Goal: Task Accomplishment & Management: Manage account settings

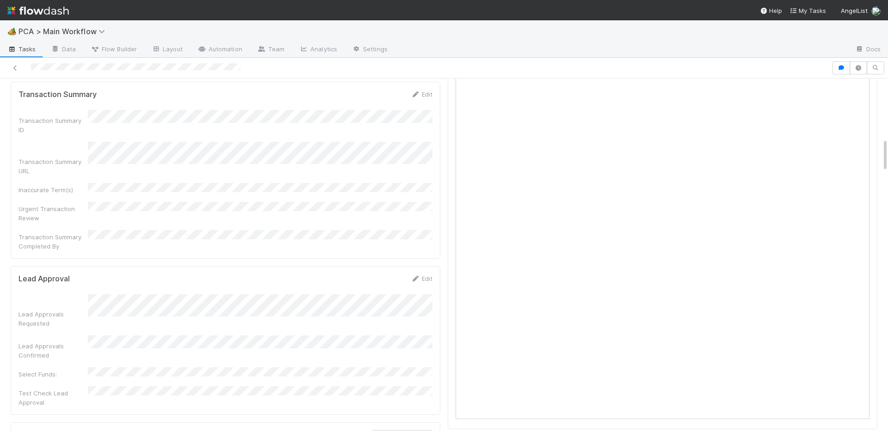
scroll to position [620, 0]
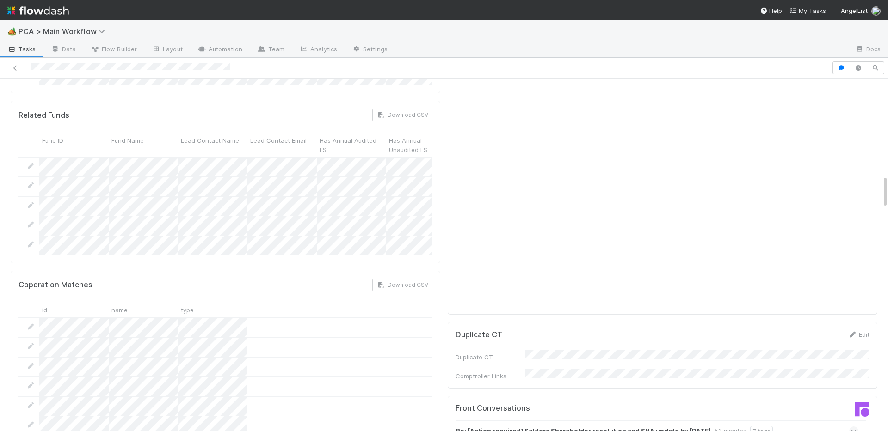
scroll to position [1218, 0]
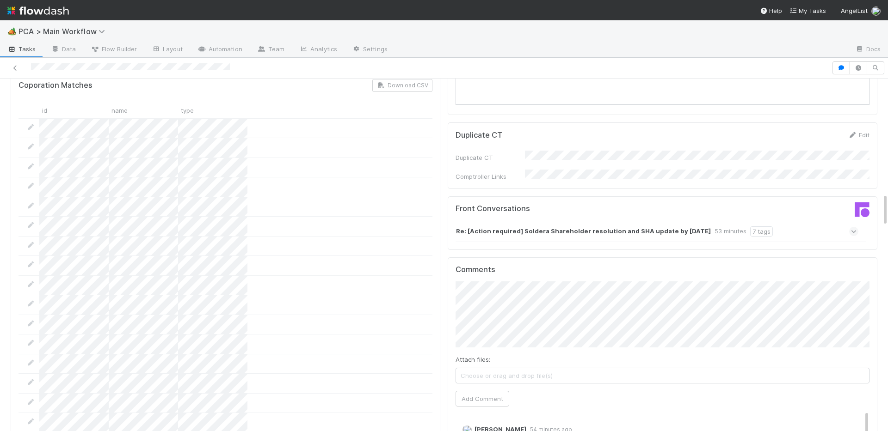
click at [620, 227] on strong "Re: [Action required] Soldera Shareholder resolution and SHA update by 29th of …" at bounding box center [583, 232] width 255 height 10
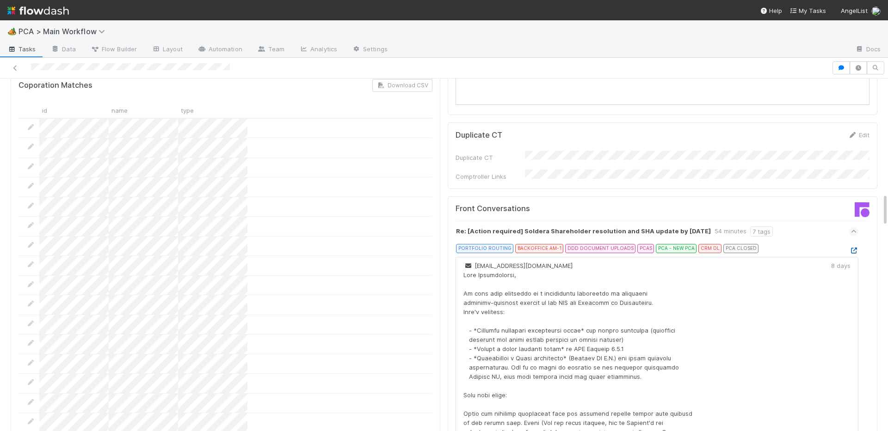
click at [850, 248] on icon at bounding box center [853, 251] width 9 height 6
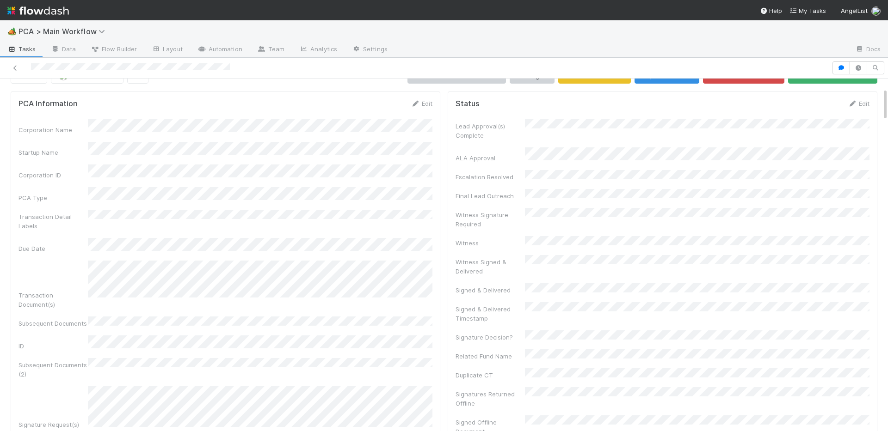
scroll to position [0, 0]
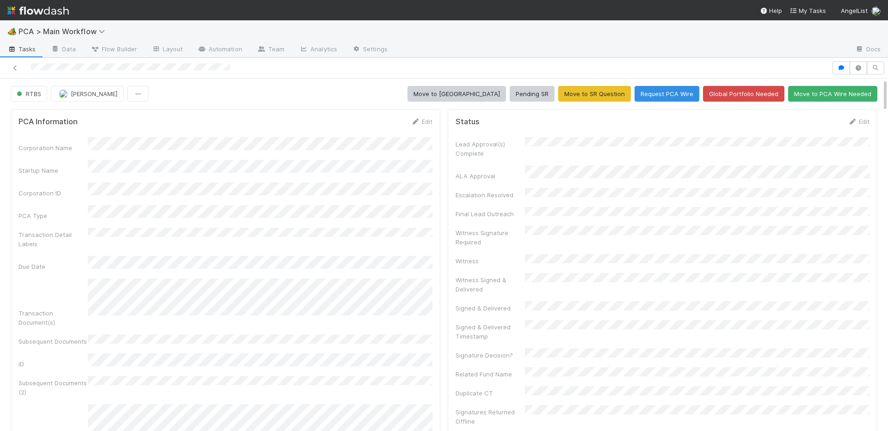
click at [852, 117] on div "Edit" at bounding box center [859, 121] width 22 height 9
click at [855, 123] on icon at bounding box center [852, 122] width 9 height 6
click at [823, 126] on button "Save" at bounding box center [820, 125] width 26 height 16
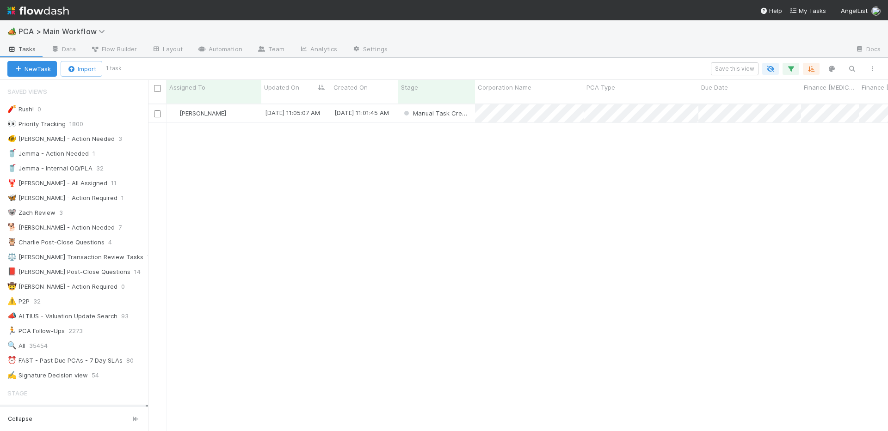
scroll to position [335, 740]
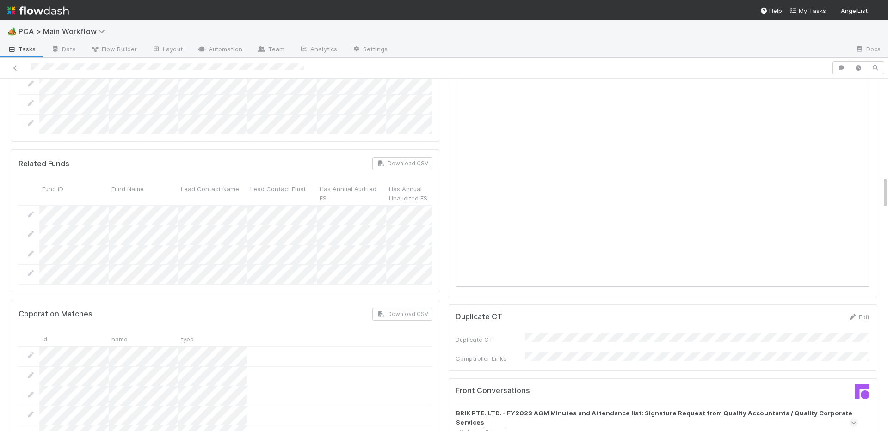
scroll to position [1196, 0]
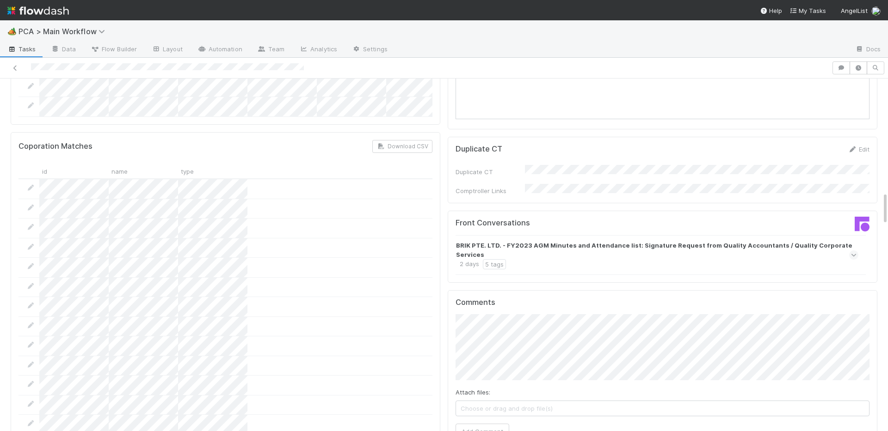
click at [587, 241] on strong "BRIK PTE. LTD. - FY2023 AGM Minutes and Attendance list: Signature Request from…" at bounding box center [656, 250] width 400 height 18
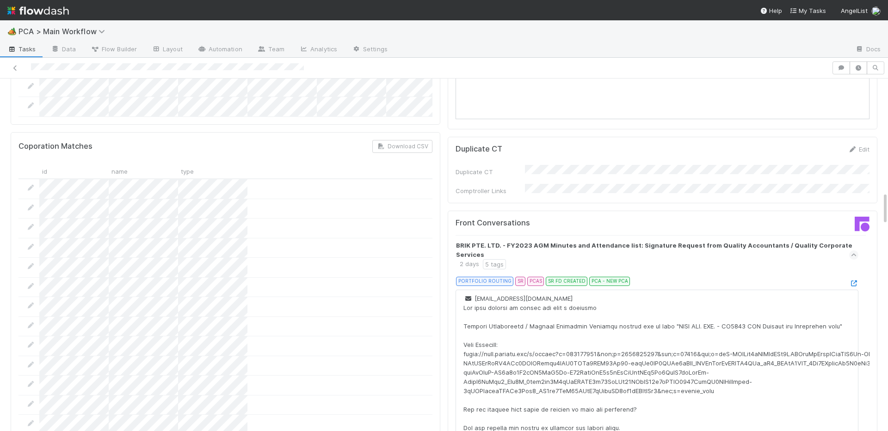
click at [854, 277] on div "PORTFOLIO ROUTING SR PCAS SR FD CREATED PCA - NEW PCA" at bounding box center [660, 283] width 395 height 13
click at [854, 281] on icon at bounding box center [853, 284] width 9 height 6
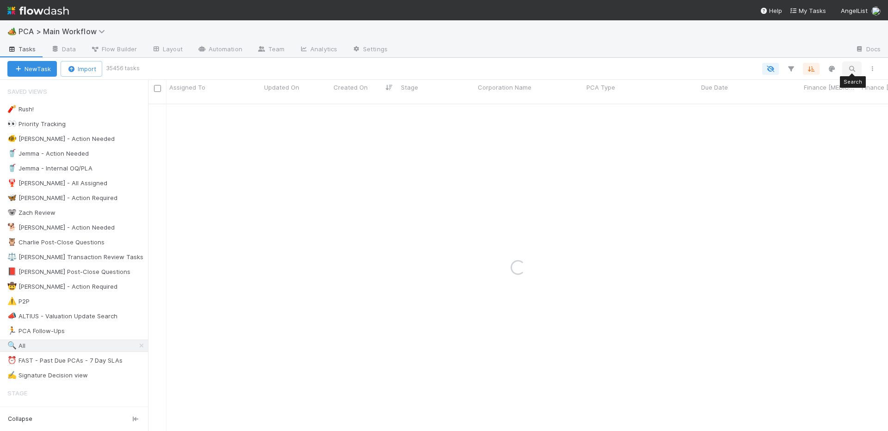
click at [850, 73] on button "button" at bounding box center [851, 69] width 17 height 12
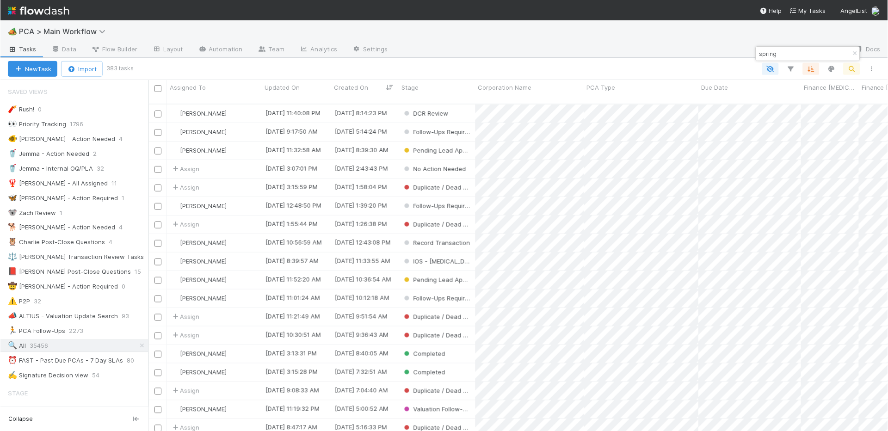
scroll to position [335, 740]
type input "spring"
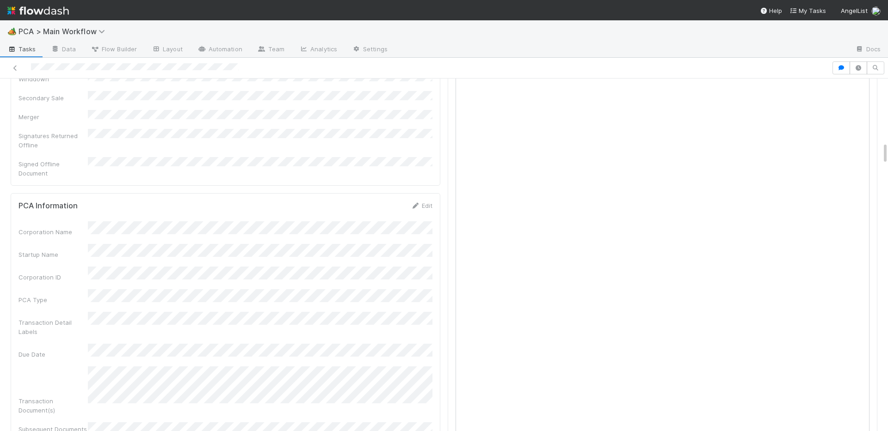
scroll to position [1039, 0]
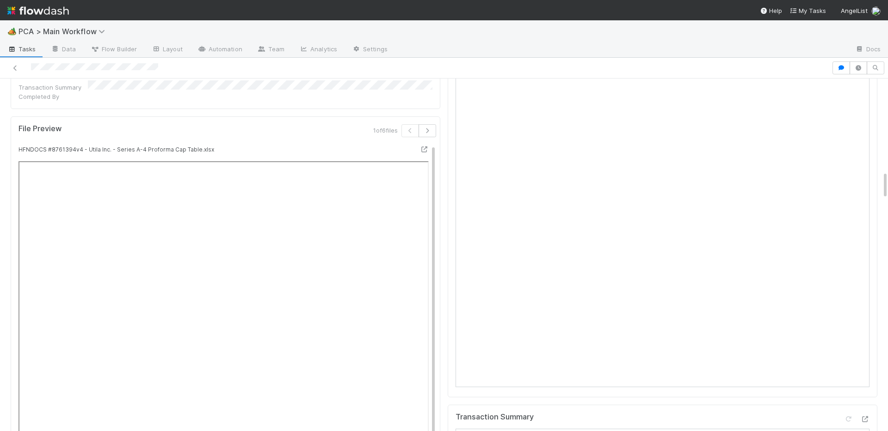
scroll to position [1141, 0]
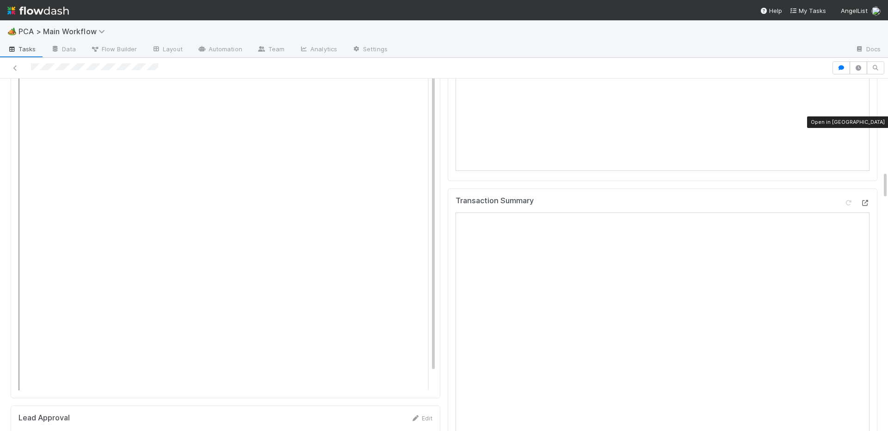
click at [864, 200] on icon at bounding box center [864, 203] width 9 height 6
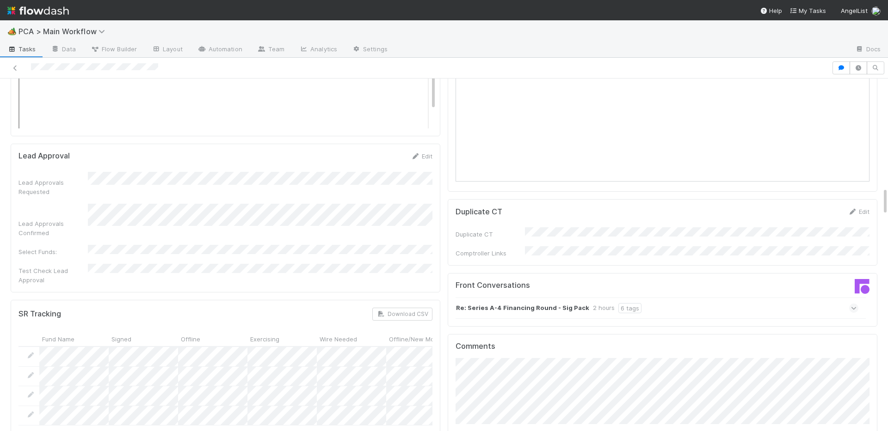
scroll to position [1341, 0]
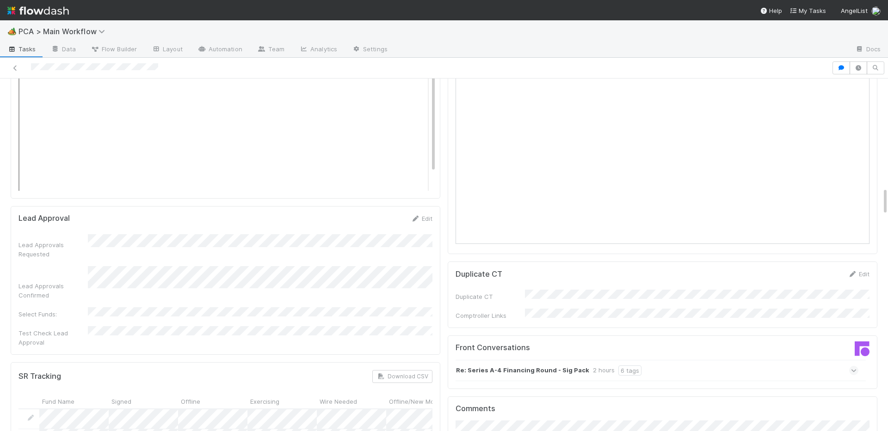
click at [531, 360] on div "Re: Series A-4 Financing Round - Sig Pack 2 hours 6 tags" at bounding box center [657, 370] width 403 height 21
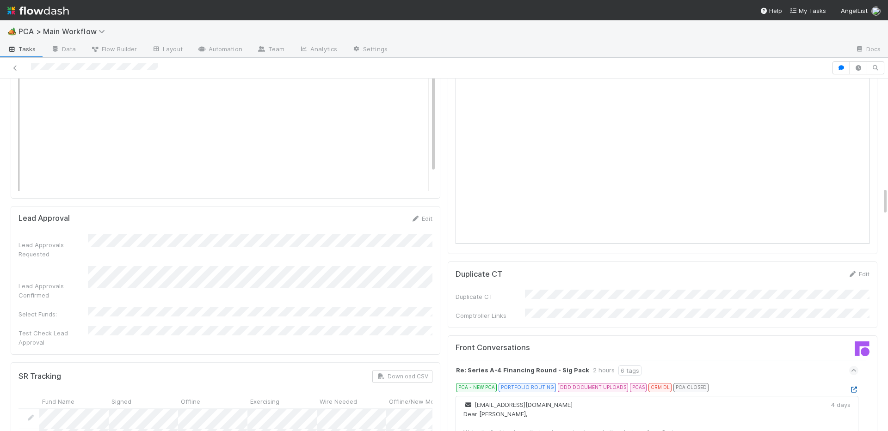
click at [856, 387] on icon at bounding box center [853, 390] width 9 height 6
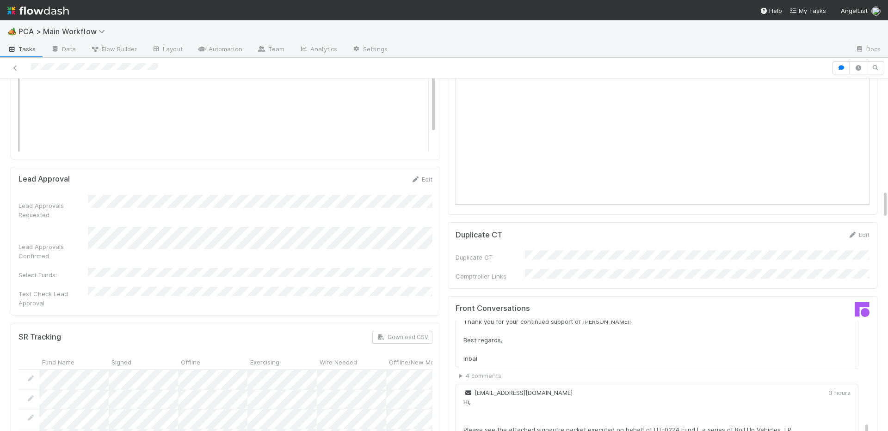
scroll to position [185, 0]
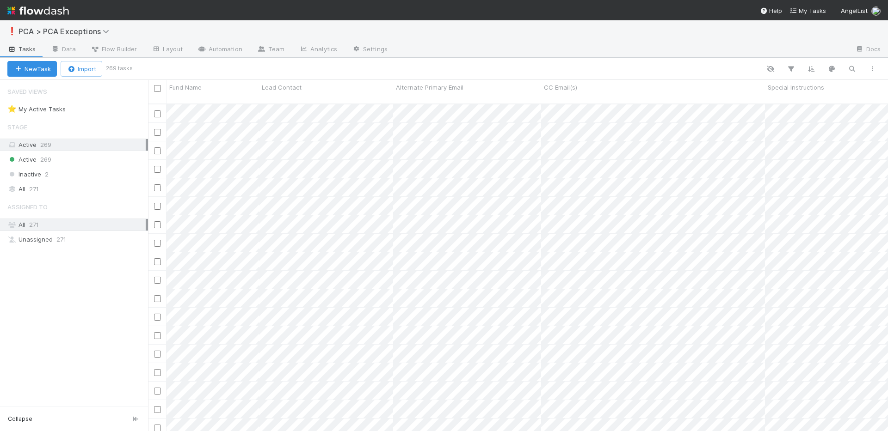
scroll to position [335, 740]
click at [855, 57] on link "Docs" at bounding box center [868, 50] width 40 height 15
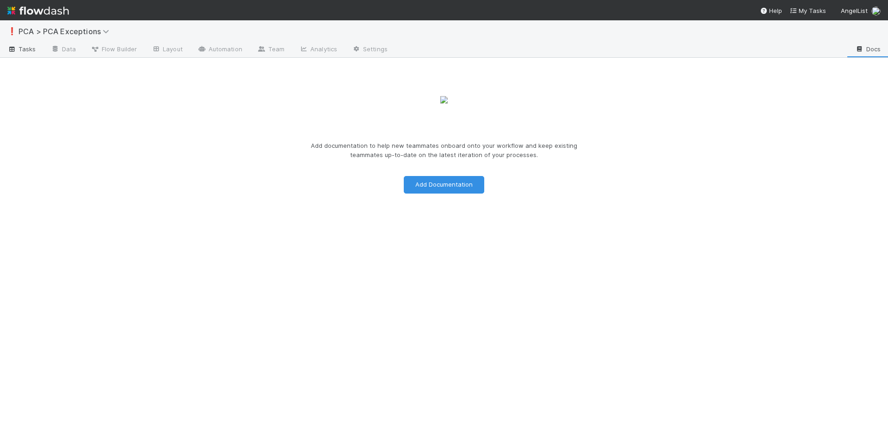
click at [19, 47] on span "Tasks" at bounding box center [21, 48] width 29 height 9
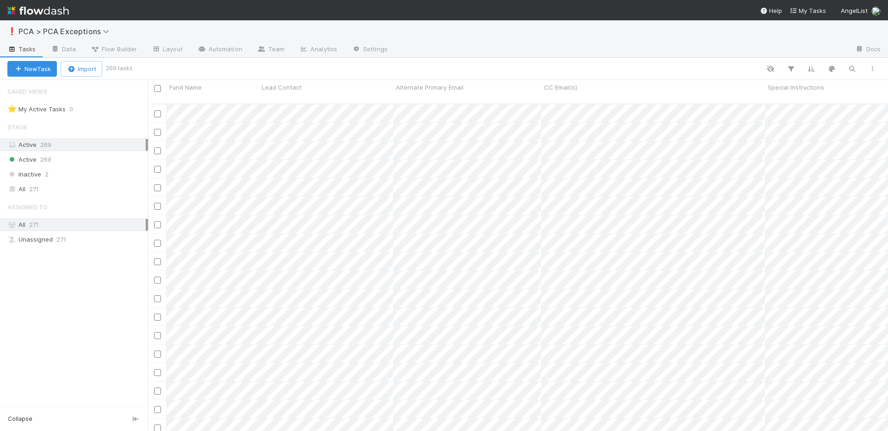
scroll to position [0, 0]
click at [854, 65] on icon "button" at bounding box center [851, 69] width 9 height 8
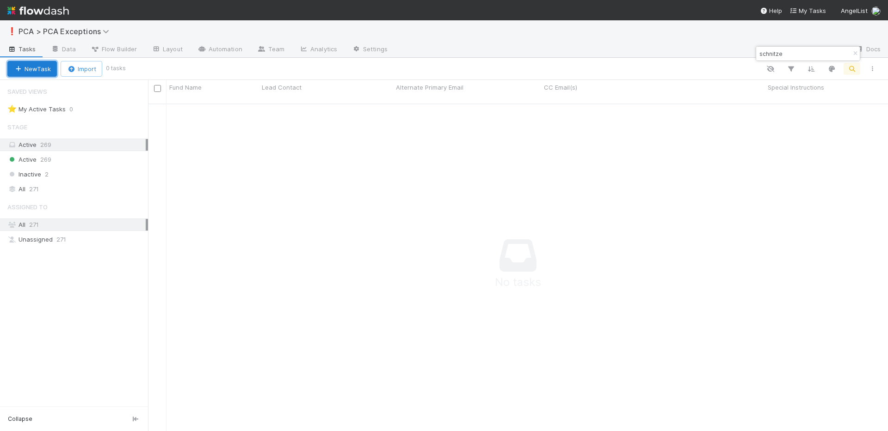
click at [38, 71] on button "New Task" at bounding box center [31, 69] width 49 height 16
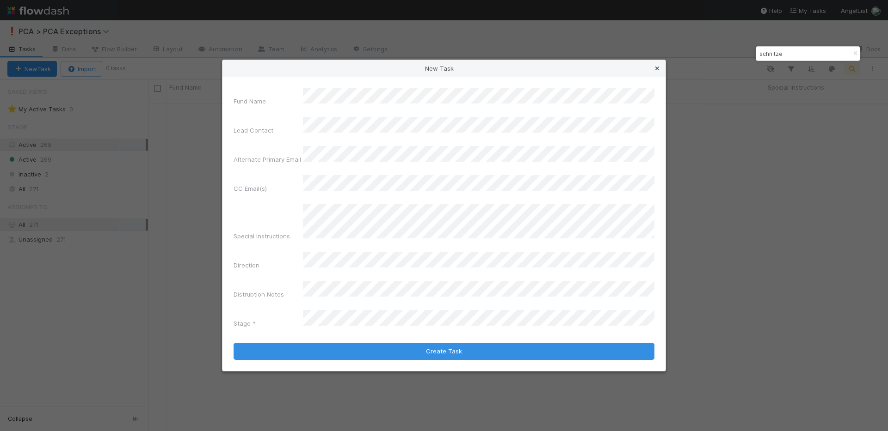
click at [659, 73] on link at bounding box center [657, 68] width 9 height 9
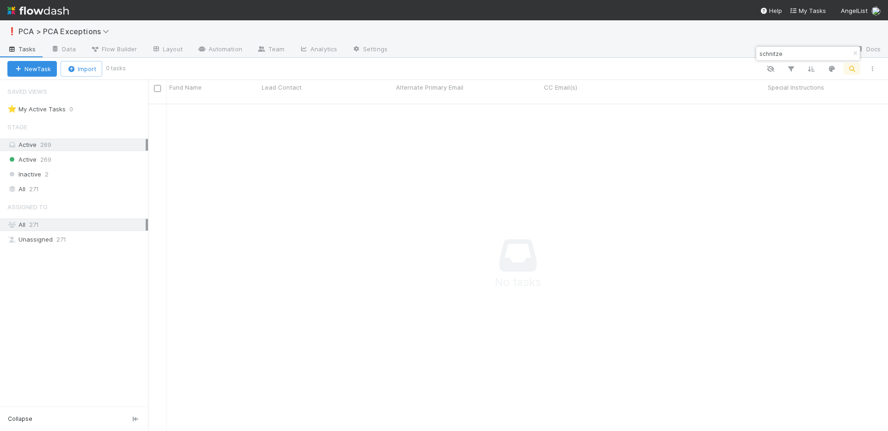
drag, startPoint x: 784, startPoint y: 54, endPoint x: 760, endPoint y: 54, distance: 23.6
click at [760, 54] on input "schnitze" at bounding box center [803, 53] width 92 height 11
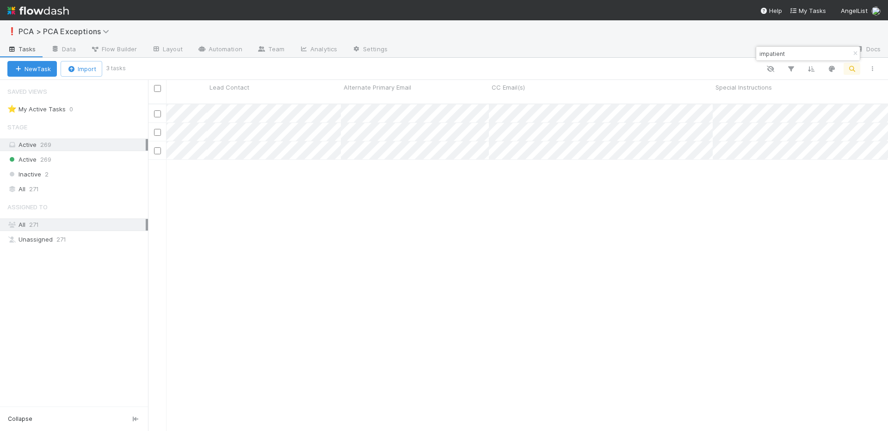
scroll to position [0, 0]
type input "impatient"
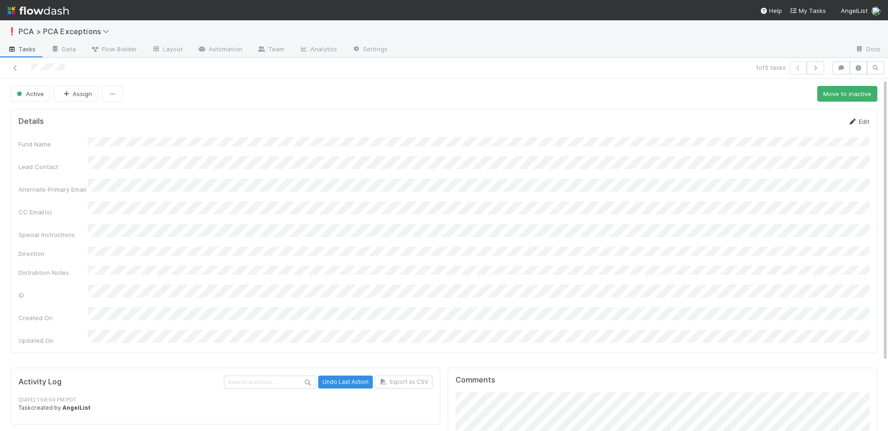
click at [856, 119] on icon at bounding box center [852, 122] width 9 height 6
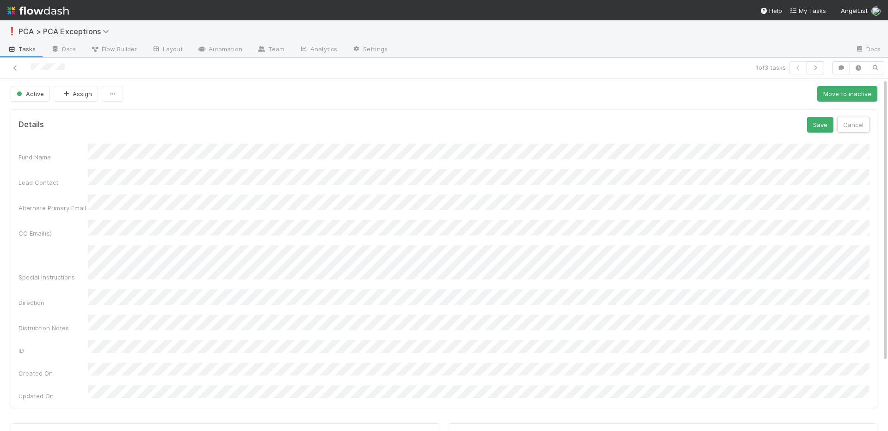
drag, startPoint x: 841, startPoint y: 121, endPoint x: 827, endPoint y: 121, distance: 14.3
click at [840, 121] on button "Cancel" at bounding box center [853, 125] width 32 height 16
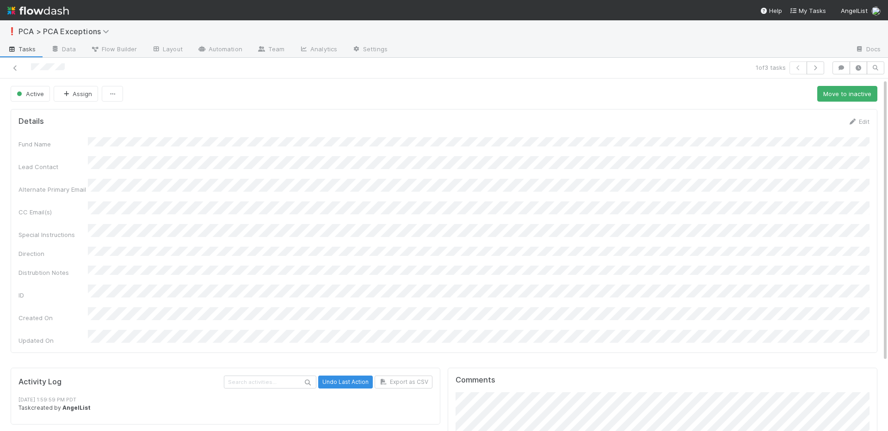
click at [878, 122] on div "Details Edit Fund Name Lead Contact Alternate Primary Email CC Email(s) Special…" at bounding box center [444, 234] width 874 height 259
click at [853, 121] on icon at bounding box center [852, 122] width 9 height 6
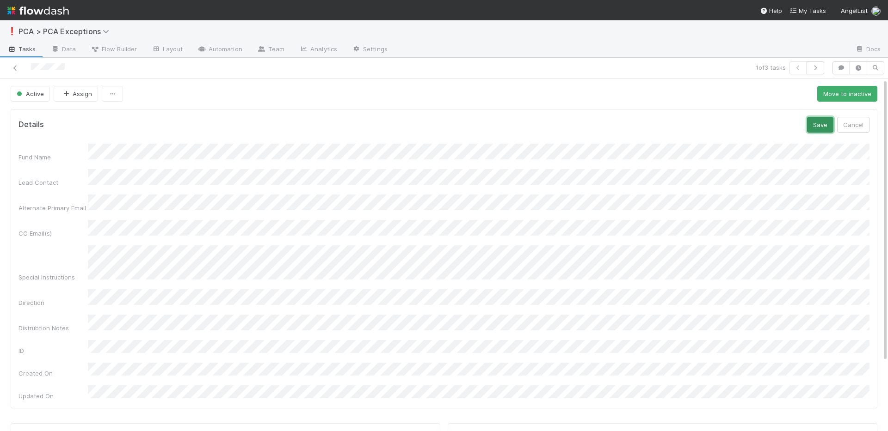
click at [823, 129] on button "Save" at bounding box center [820, 125] width 26 height 16
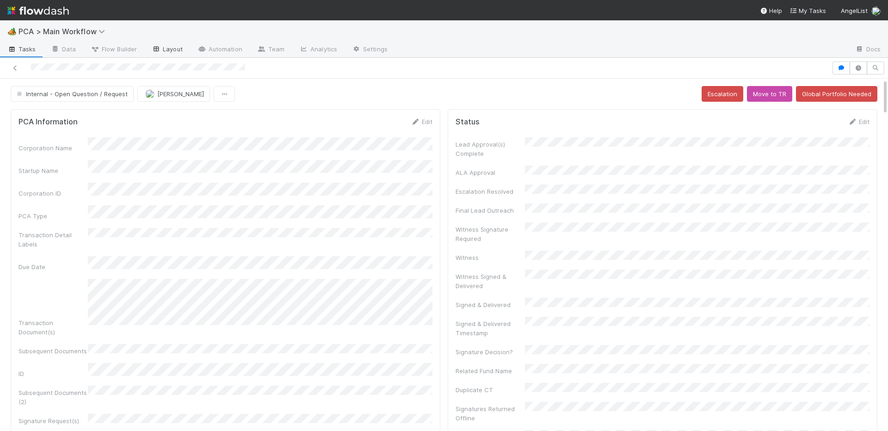
click at [165, 47] on link "Layout" at bounding box center [167, 50] width 46 height 15
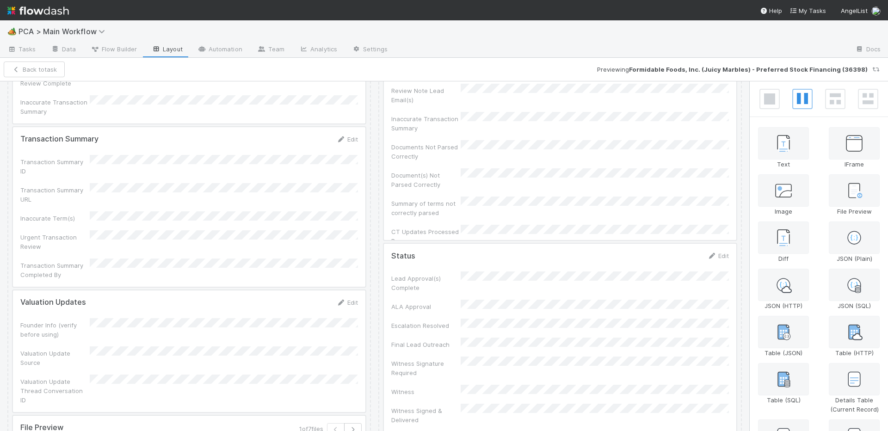
scroll to position [1015, 0]
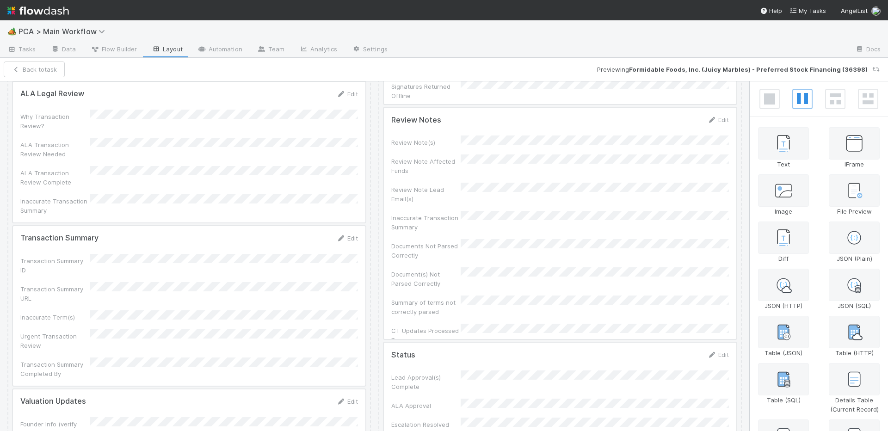
click at [149, 226] on div at bounding box center [189, 306] width 352 height 160
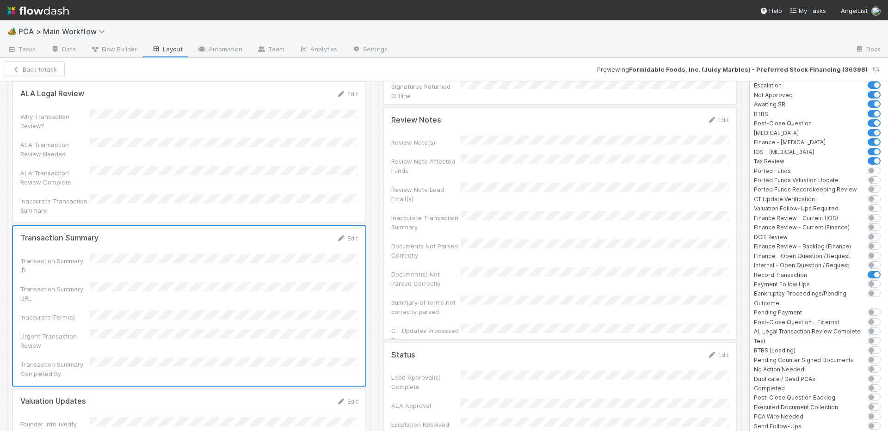
scroll to position [3694, 0]
click at [884, 264] on label at bounding box center [884, 264] width 0 height 0
click at [868, 264] on input "checkbox" at bounding box center [864, 268] width 7 height 8
checkbox input "true"
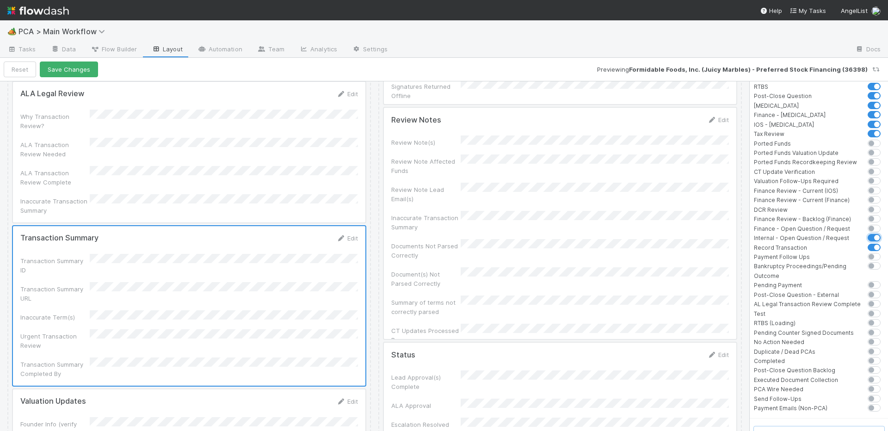
scroll to position [3737, 0]
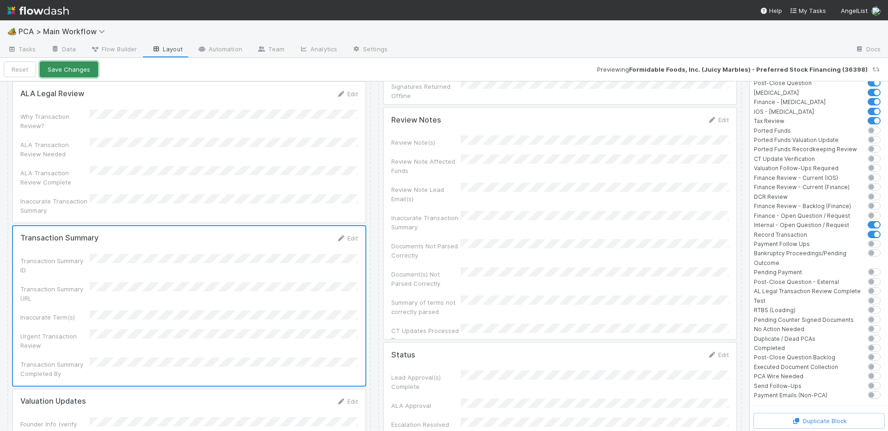
click at [74, 73] on button "Save Changes" at bounding box center [69, 70] width 58 height 16
click at [28, 68] on button "Back to task" at bounding box center [34, 70] width 61 height 16
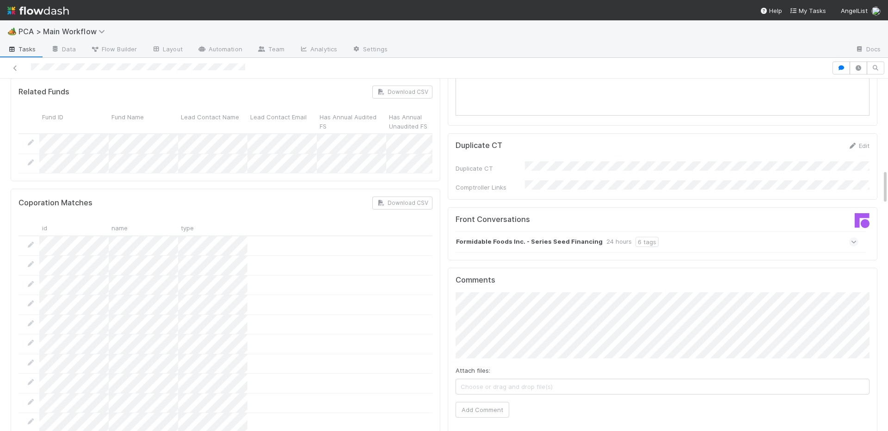
scroll to position [931, 0]
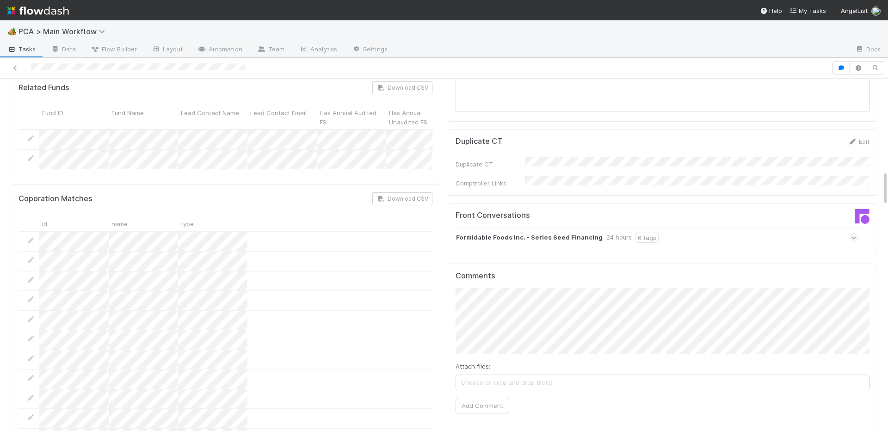
click at [531, 233] on strong "Formidable Foods Inc. - Series Seed Financing" at bounding box center [529, 238] width 147 height 10
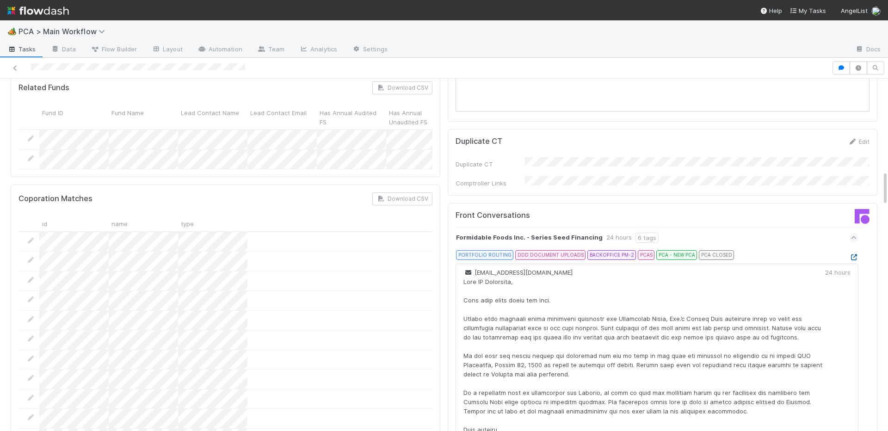
click at [854, 254] on icon at bounding box center [853, 257] width 9 height 6
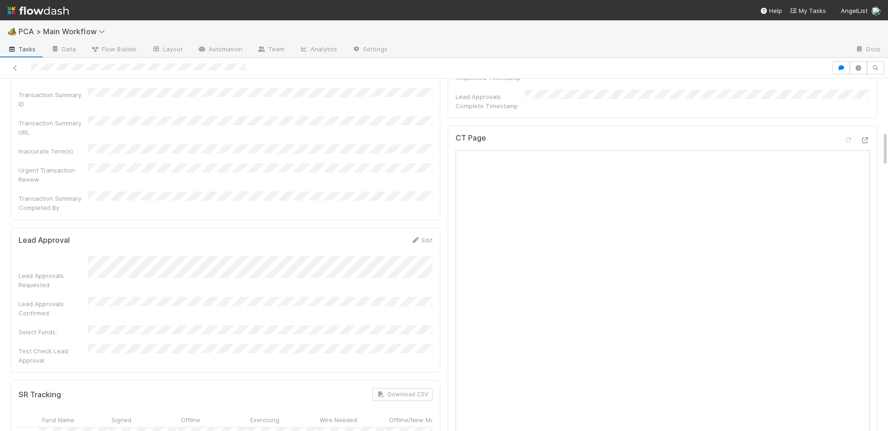
scroll to position [517, 0]
click at [863, 143] on icon at bounding box center [864, 146] width 9 height 6
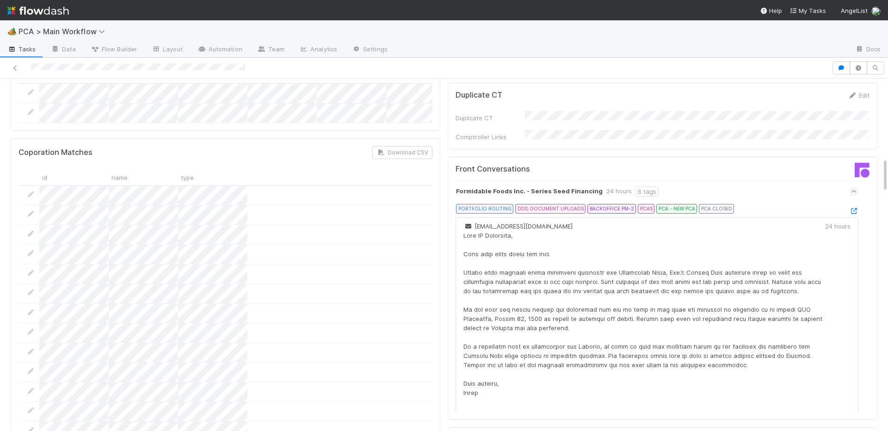
scroll to position [1122, 0]
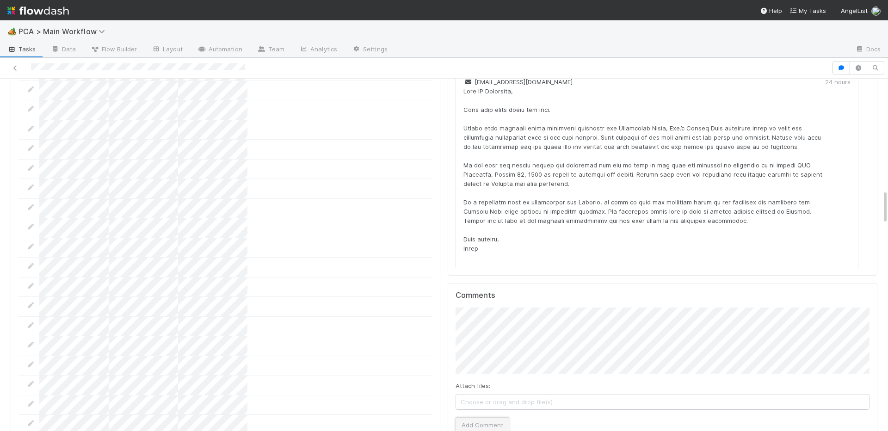
click at [479, 417] on button "Add Comment" at bounding box center [483, 425] width 54 height 16
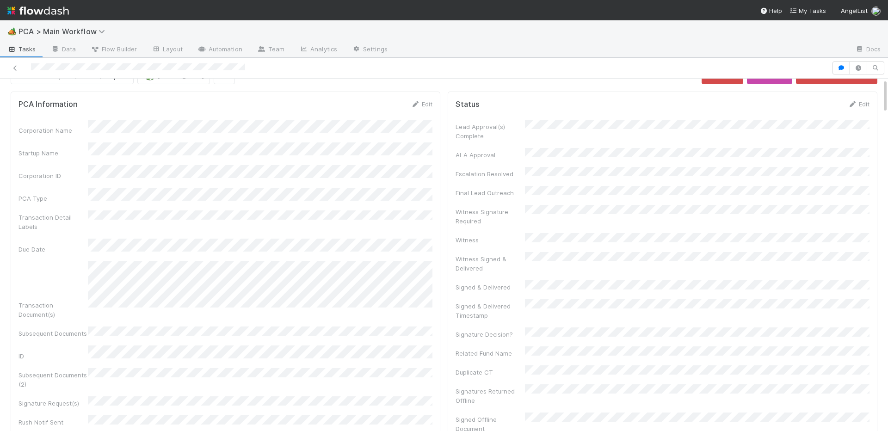
scroll to position [0, 0]
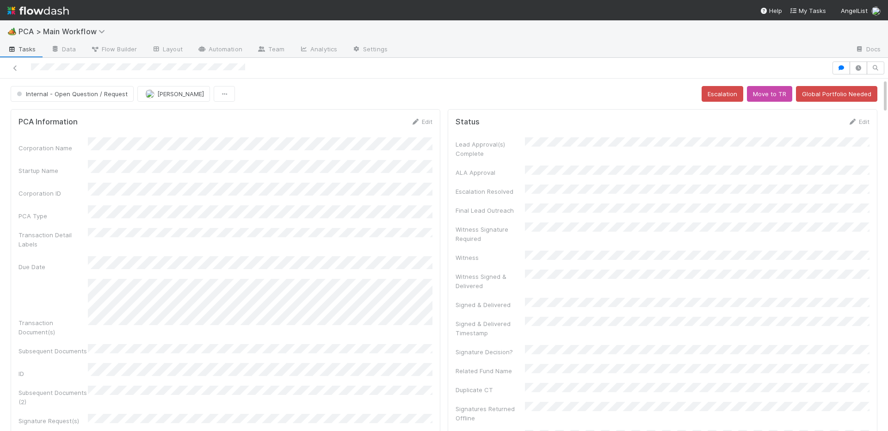
click at [84, 95] on span "Internal - Open Question / Request" at bounding box center [71, 93] width 113 height 7
click at [65, 131] on span "Record Transaction" at bounding box center [47, 133] width 68 height 7
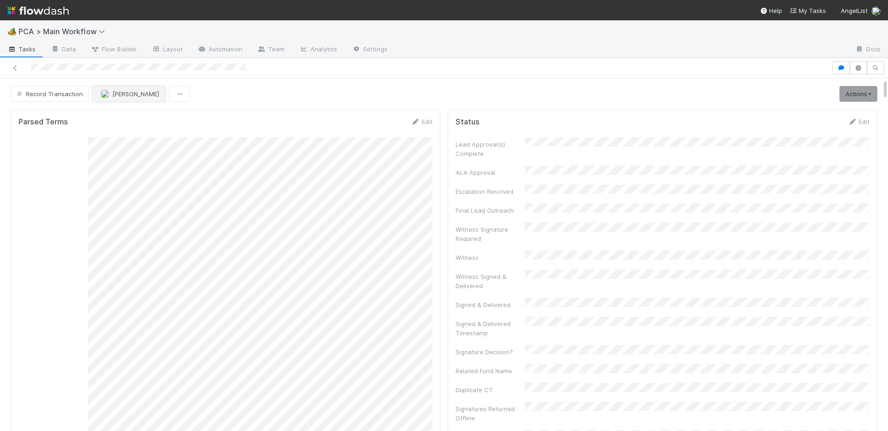
click at [123, 99] on button "Febbie Cervantes" at bounding box center [128, 94] width 73 height 16
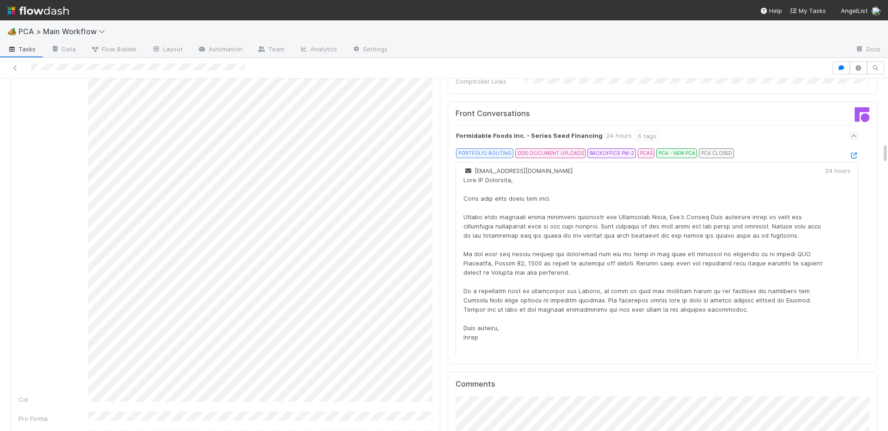
scroll to position [1010, 0]
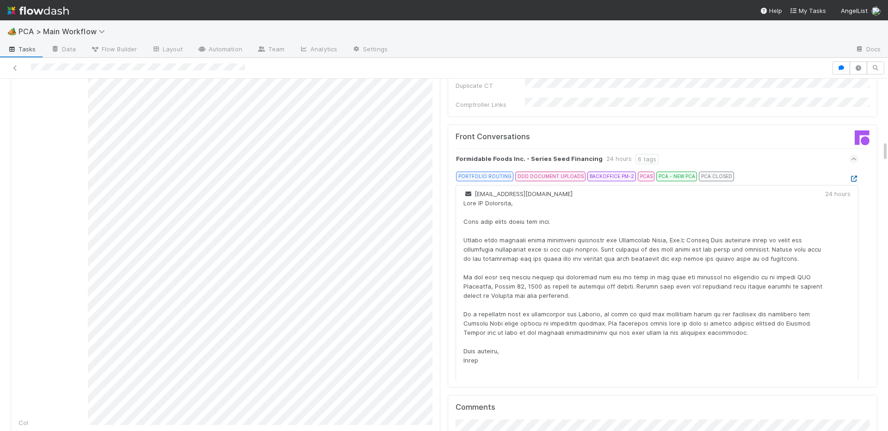
click at [856, 176] on icon at bounding box center [853, 179] width 9 height 6
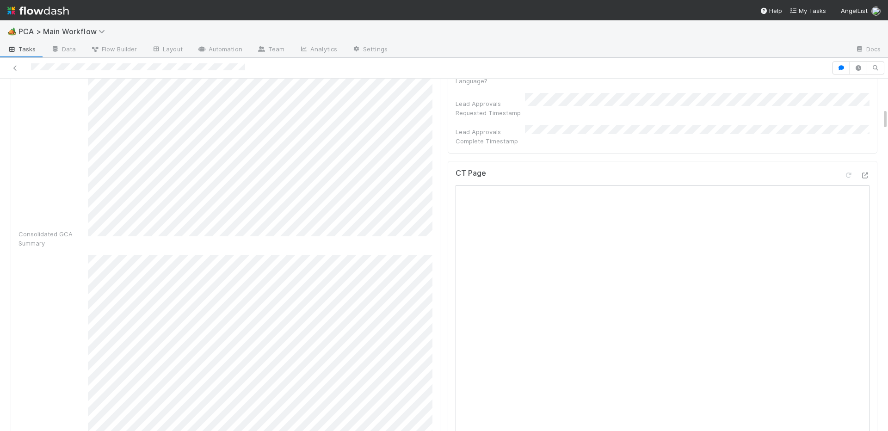
scroll to position [488, 0]
click at [868, 170] on div at bounding box center [864, 174] width 9 height 9
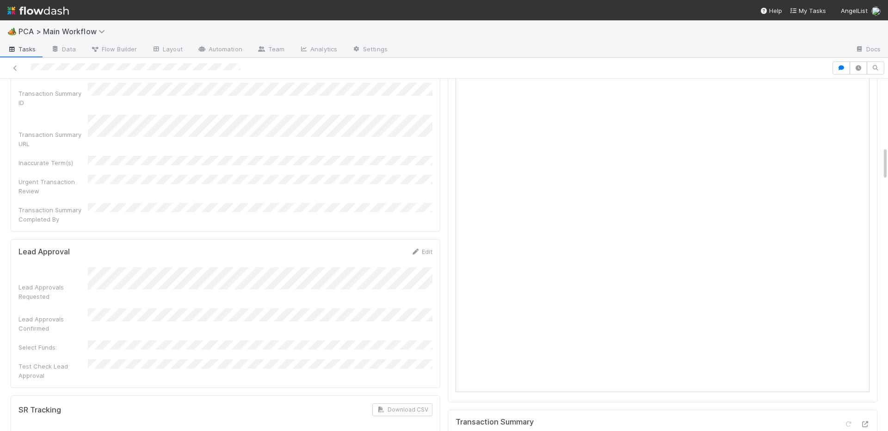
scroll to position [720, 0]
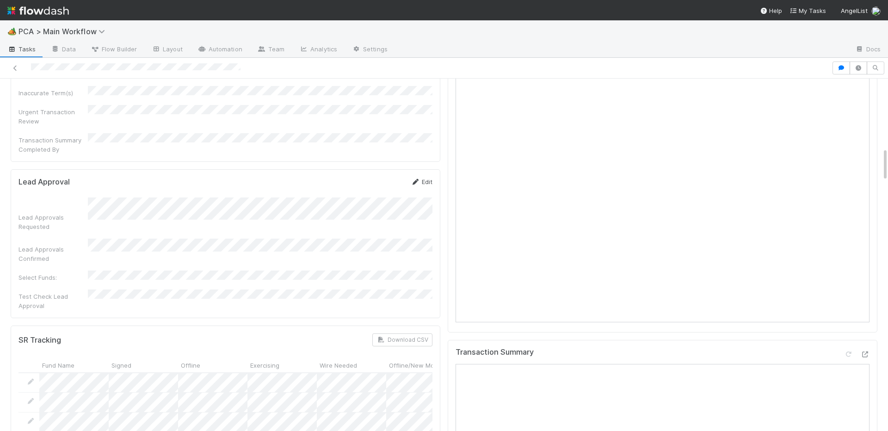
click at [417, 179] on icon at bounding box center [415, 182] width 9 height 6
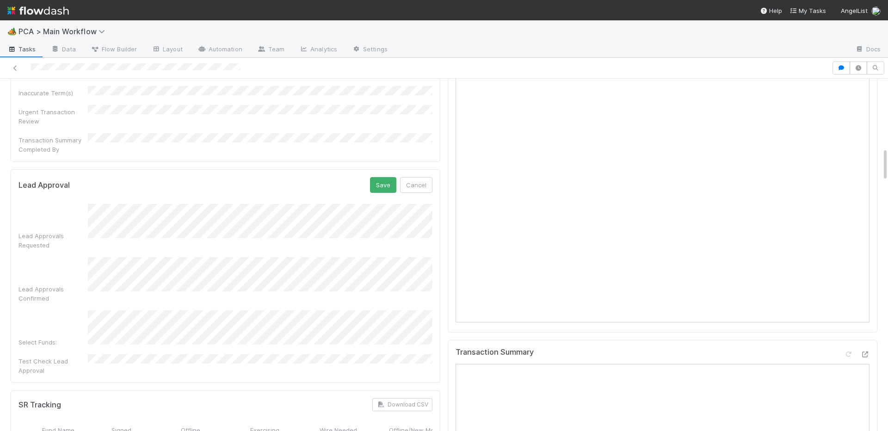
click at [380, 169] on div "Lead Approval Save Cancel Lead Approvals Requested Lead Approvals Confirmed Sel…" at bounding box center [226, 276] width 430 height 214
click at [380, 177] on form "Lead Approval Save Cancel Lead Approvals Requested Lead Approvals Confirmed Sel…" at bounding box center [225, 276] width 414 height 198
click at [380, 177] on button "Save" at bounding box center [383, 185] width 26 height 16
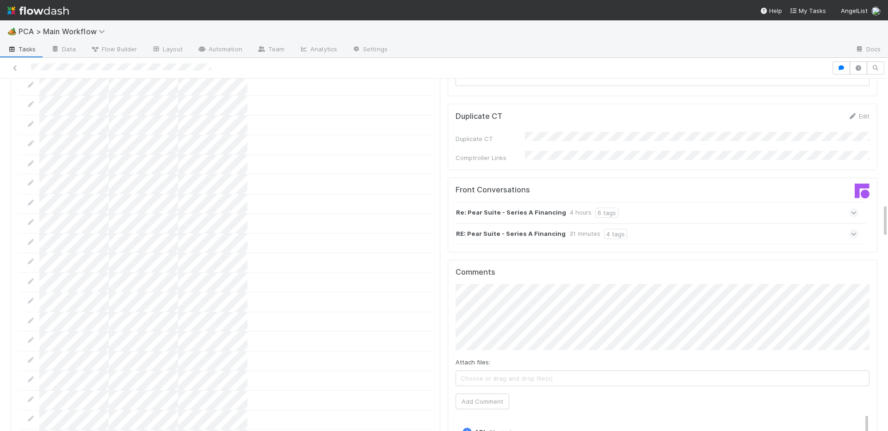
scroll to position [1232, 0]
click at [514, 212] on strong "Re: Pear Suite - Series A Financing" at bounding box center [511, 217] width 110 height 10
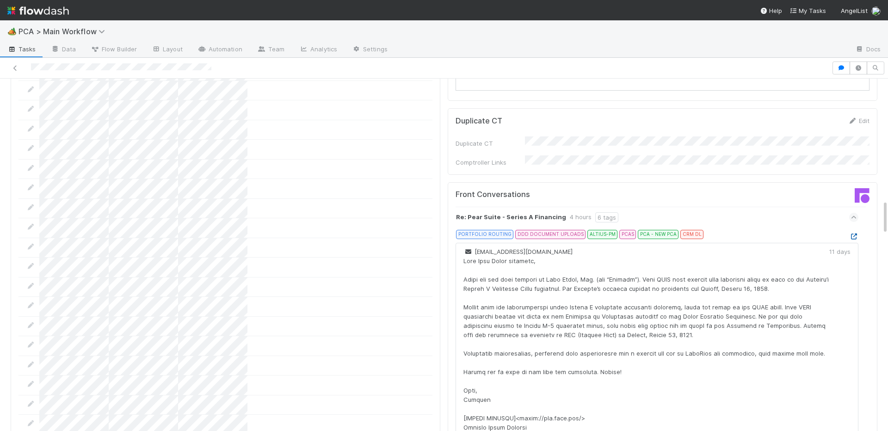
click at [853, 234] on icon at bounding box center [853, 237] width 9 height 6
click at [855, 213] on icon at bounding box center [854, 217] width 6 height 9
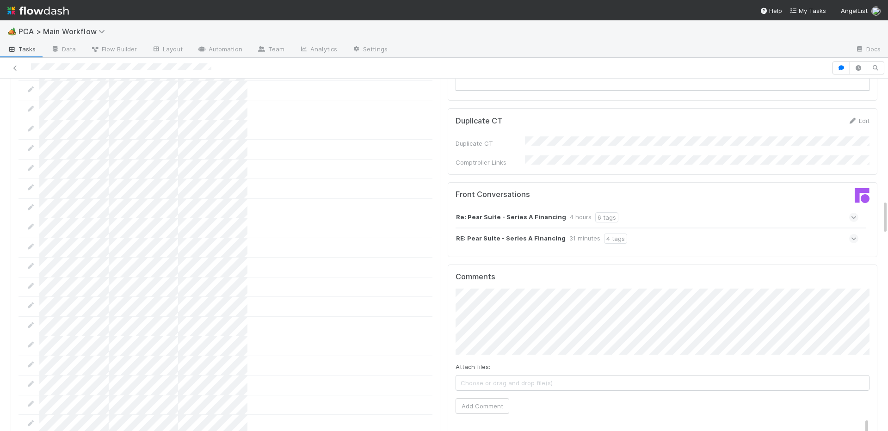
click at [852, 234] on icon at bounding box center [854, 238] width 6 height 9
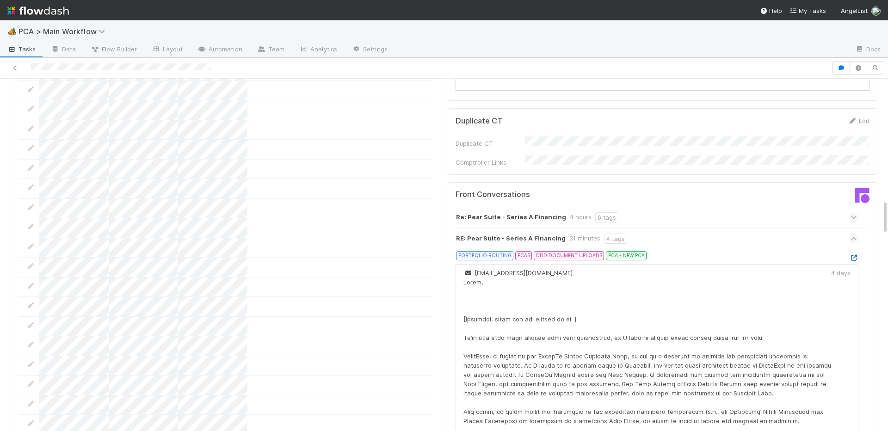
click at [853, 255] on icon at bounding box center [853, 258] width 9 height 6
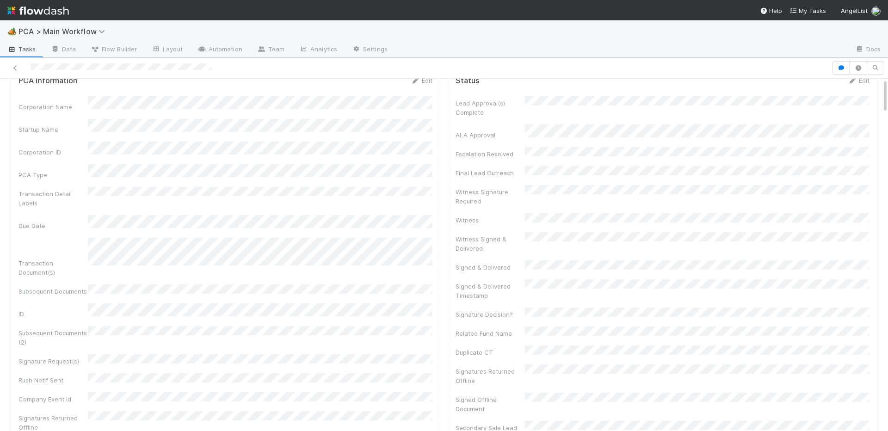
scroll to position [0, 0]
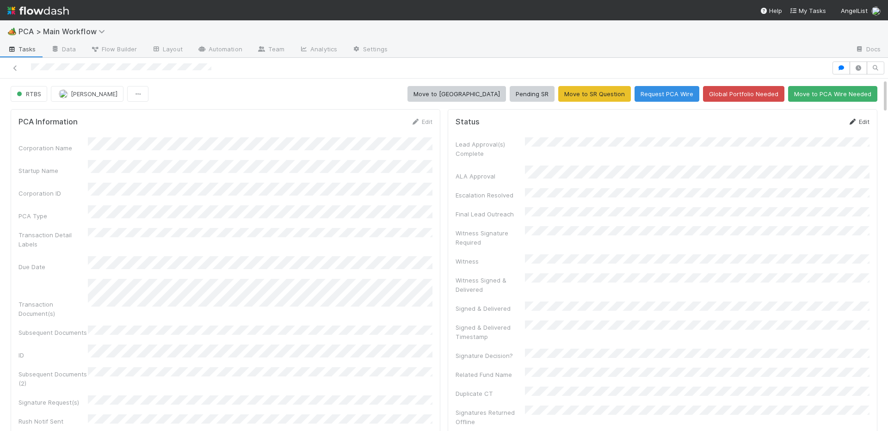
click at [852, 122] on icon at bounding box center [852, 122] width 9 height 6
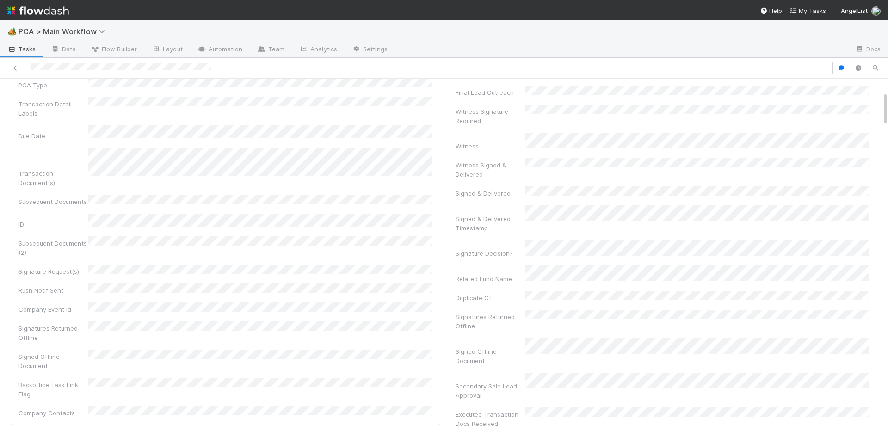
scroll to position [13, 0]
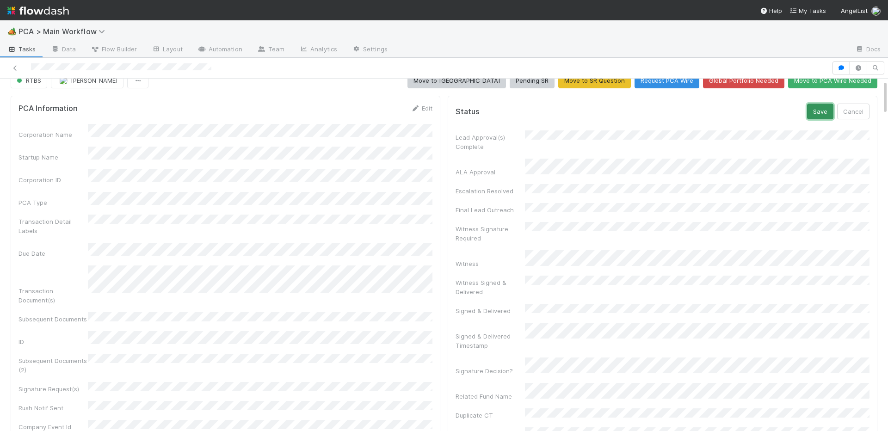
click at [821, 110] on button "Save" at bounding box center [820, 112] width 26 height 16
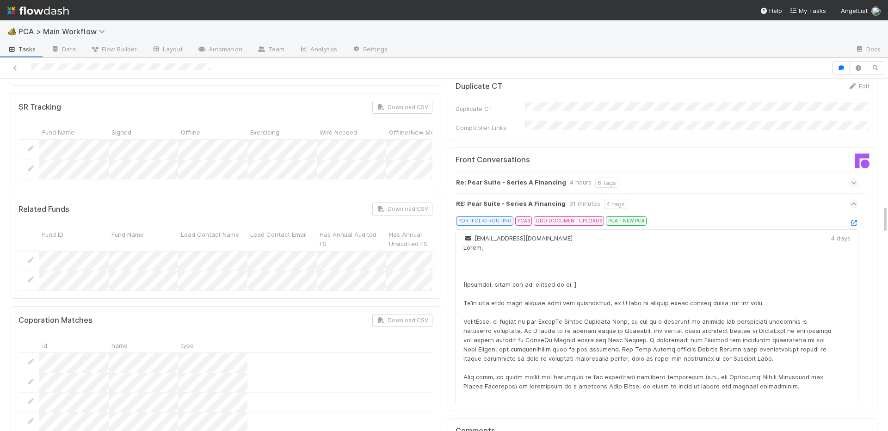
scroll to position [1519, 0]
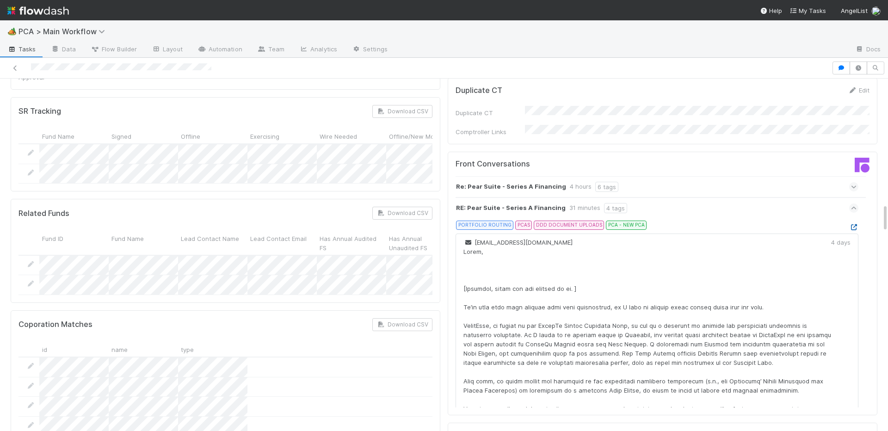
click at [851, 224] on icon at bounding box center [853, 227] width 9 height 6
